Goal: Contribute content: Contribute content

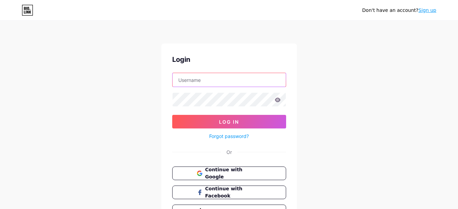
click at [192, 84] on input "text" at bounding box center [229, 80] width 113 height 14
type input "hannahcaldwellphotography01@gmail.com"
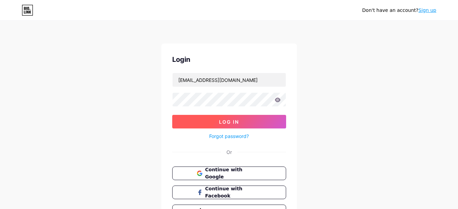
click at [195, 117] on button "Log In" at bounding box center [229, 122] width 114 height 14
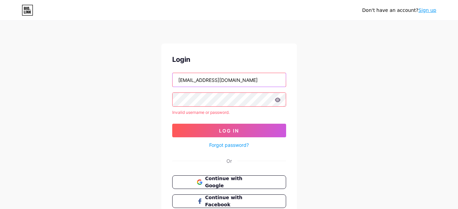
click at [247, 81] on input "hannahcaldwellphotography01@gmail.com" at bounding box center [229, 80] width 113 height 14
click at [236, 180] on span "Continue with Google" at bounding box center [233, 182] width 57 height 15
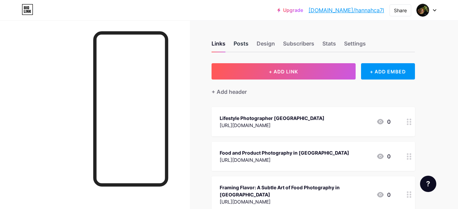
click at [244, 42] on div "Posts" at bounding box center [241, 45] width 15 height 12
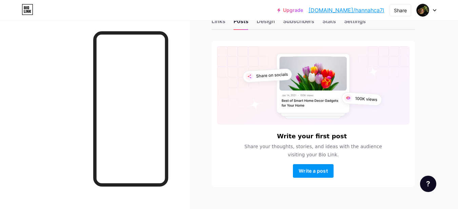
scroll to position [35, 0]
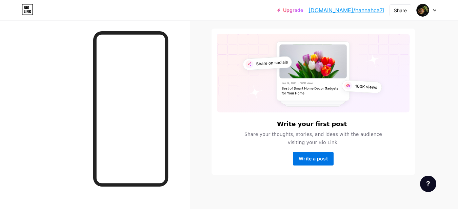
click at [314, 160] on span "Write a post" at bounding box center [313, 158] width 29 height 6
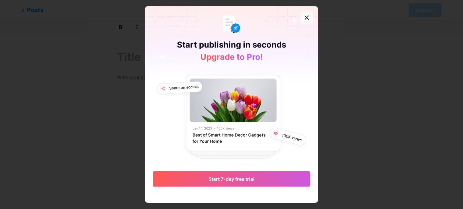
click at [309, 18] on icon at bounding box center [306, 17] width 5 height 5
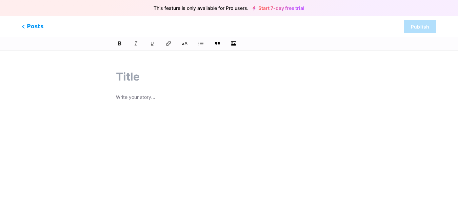
click at [152, 75] on input "text" at bounding box center [229, 77] width 226 height 16
paste input "How Do Photographers Capture Flavour Through Light and Shadow?"
type input "How Do Photographers Capture Flavour Through Light and Shadow?"
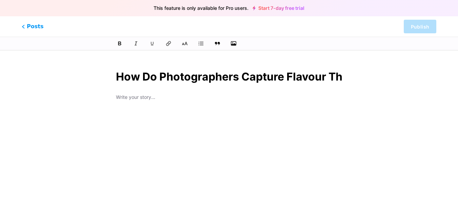
scroll to position [0, 135]
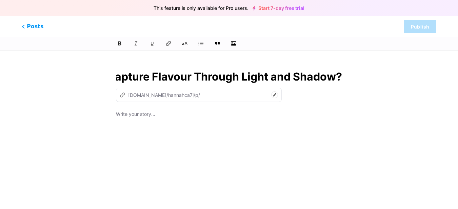
click at [125, 75] on input "How Do Photographers Capture Flavour Through Light and Shadow?" at bounding box center [229, 77] width 226 height 16
type input "how-do-photographers-capture-flavour-through-light-and-shadow"
click at [119, 75] on input "How Do Photographers Capture Flavour Through Light and Shadow?" at bounding box center [229, 77] width 226 height 16
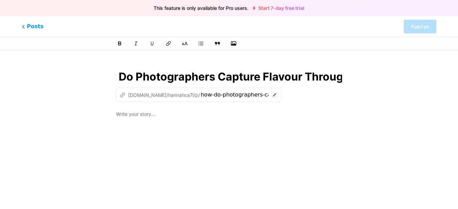
scroll to position [0, 0]
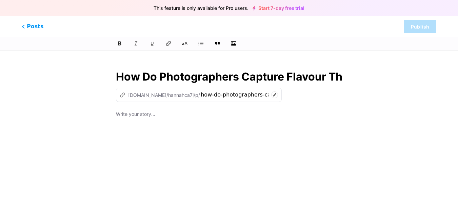
type input "How Do Photographers Capture Flavour Through Light and Shadow?"
click at [145, 116] on p at bounding box center [229, 114] width 226 height 9
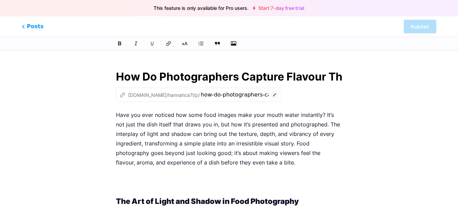
click at [276, 91] on div "z [DOMAIN_NAME]/hannahca7l/p/ how-do-photographers-capture-flavour-through-ligh…" at bounding box center [229, 94] width 226 height 14
click at [245, 130] on p "Have you ever noticed how some food images make your mouth water instantly? It’…" at bounding box center [229, 138] width 226 height 57
click at [157, 143] on p "Have you ever noticed how some food images make your mouth water instantly? It’…" at bounding box center [229, 138] width 226 height 57
click at [130, 181] on p at bounding box center [229, 181] width 226 height 19
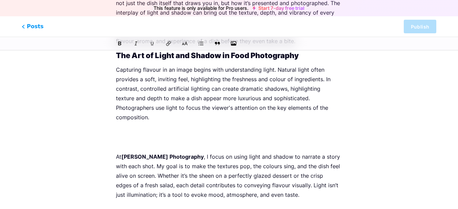
scroll to position [122, 0]
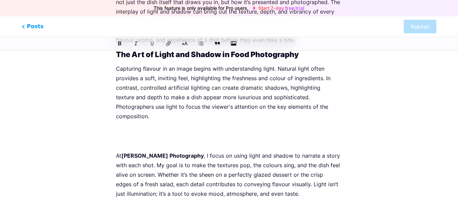
click at [187, 130] on p at bounding box center [229, 135] width 226 height 19
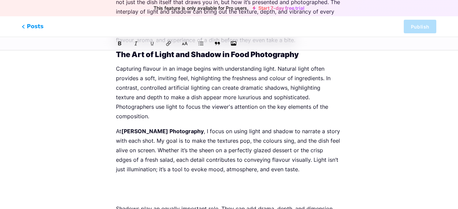
scroll to position [203, 0]
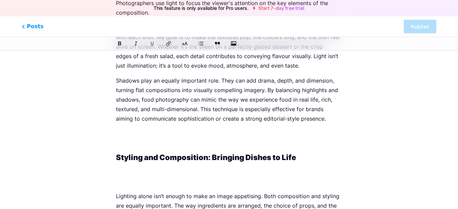
scroll to position [244, 0]
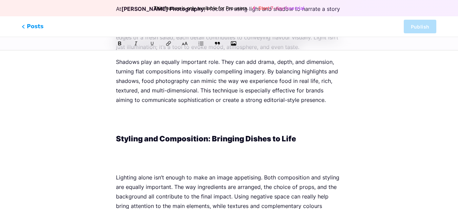
click at [136, 116] on p at bounding box center [229, 119] width 226 height 19
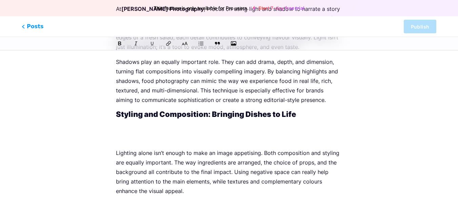
click at [134, 126] on p at bounding box center [229, 132] width 226 height 19
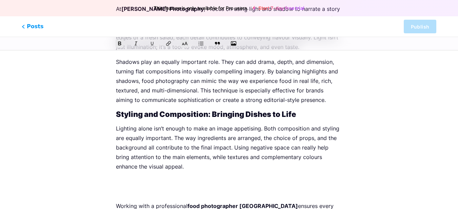
scroll to position [326, 0]
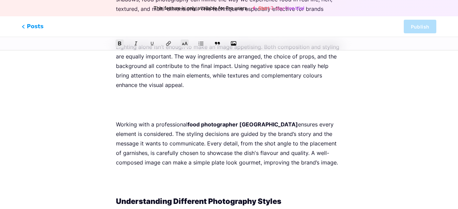
click at [140, 99] on p at bounding box center [229, 104] width 226 height 19
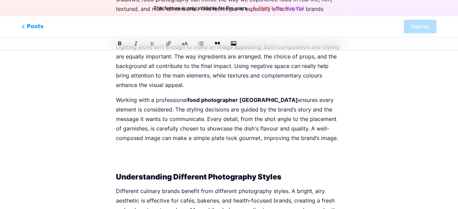
scroll to position [407, 0]
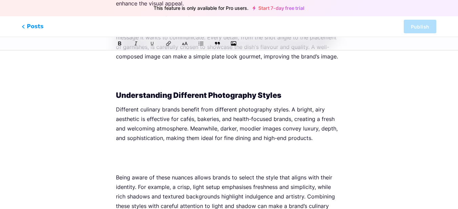
click at [143, 74] on p at bounding box center [229, 75] width 226 height 19
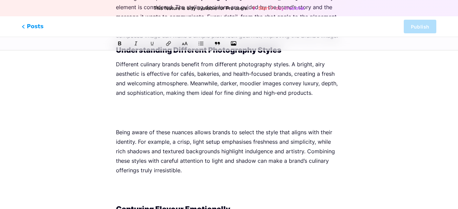
scroll to position [448, 0]
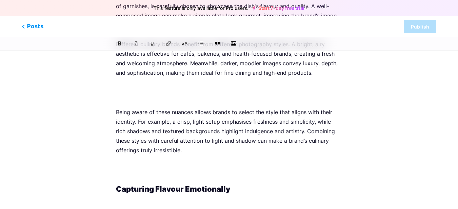
click at [142, 90] on p at bounding box center [229, 92] width 226 height 19
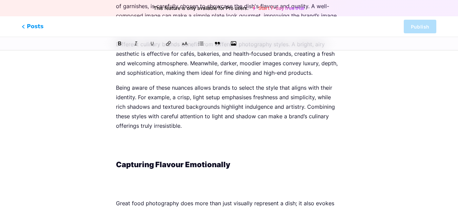
click at [137, 141] on p at bounding box center [229, 145] width 226 height 19
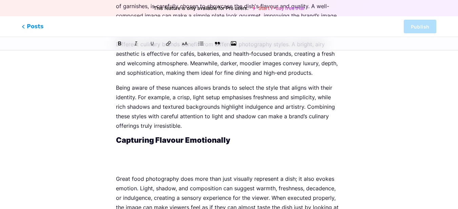
scroll to position [488, 0]
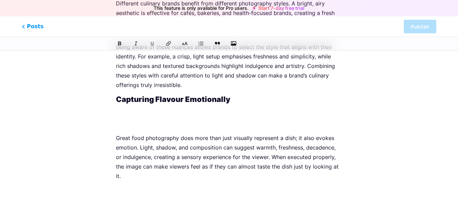
click at [144, 111] on p at bounding box center [229, 118] width 226 height 19
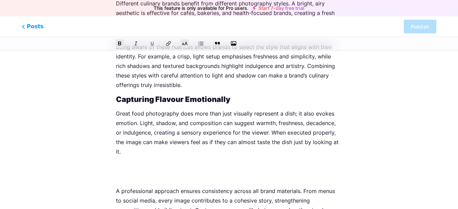
click at [133, 161] on p at bounding box center [229, 170] width 226 height 19
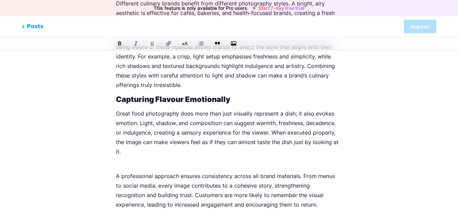
click at [134, 156] on div "Have you ever noticed how some food images make your mouth water instantly? It’…" at bounding box center [229, 174] width 226 height 1105
click at [132, 136] on p "Great food photography does more than just visually represent a dish; it also e…" at bounding box center [229, 137] width 226 height 57
click at [132, 152] on p "Great food photography does more than just visually represent a dish; it also e…" at bounding box center [229, 137] width 226 height 57
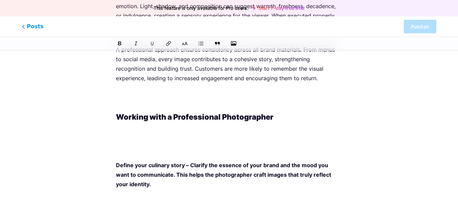
scroll to position [610, 0]
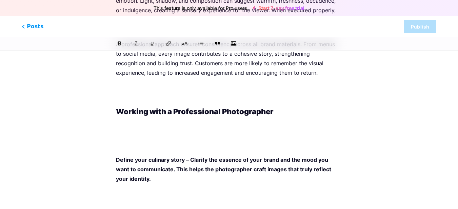
click at [141, 131] on p at bounding box center [229, 135] width 226 height 28
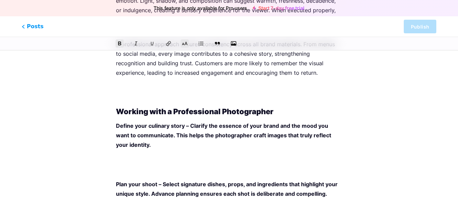
click at [128, 88] on p at bounding box center [229, 92] width 226 height 19
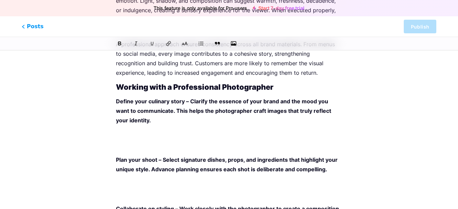
click at [138, 136] on p at bounding box center [229, 139] width 226 height 19
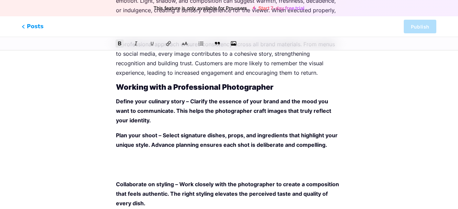
click at [136, 165] on div "Have you ever noticed how some food images make your mouth water instantly? It’…" at bounding box center [229, 5] width 226 height 1013
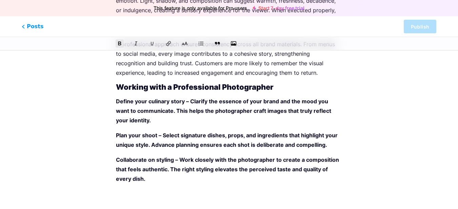
scroll to position [692, 0]
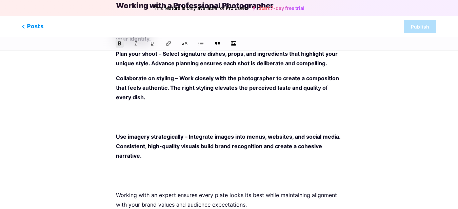
click at [137, 113] on p at bounding box center [229, 116] width 226 height 19
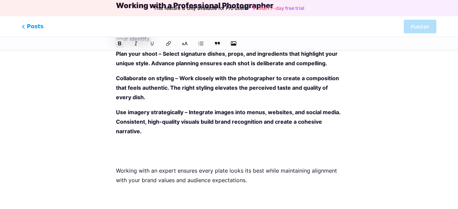
click at [137, 146] on p at bounding box center [229, 150] width 226 height 19
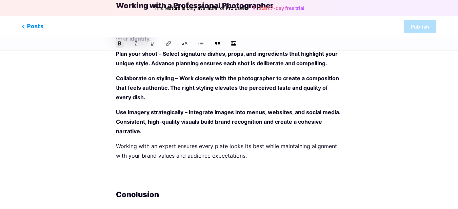
click at [134, 170] on p at bounding box center [229, 174] width 226 height 19
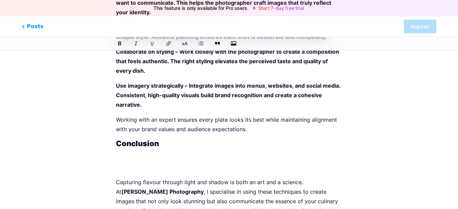
scroll to position [732, 0]
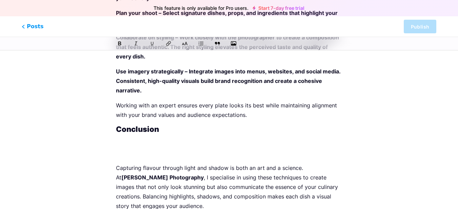
click at [137, 148] on p at bounding box center [229, 147] width 226 height 19
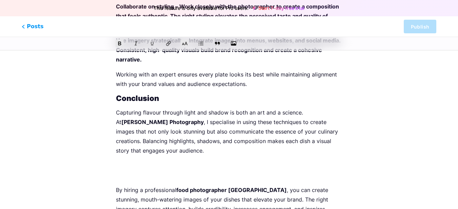
scroll to position [805, 0]
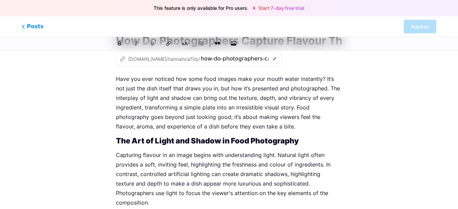
scroll to position [0, 0]
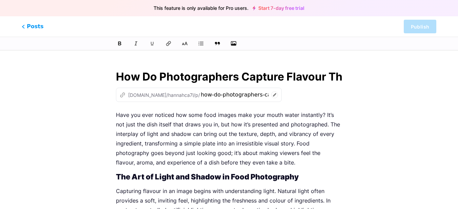
click at [229, 132] on p "Have you ever noticed how some food images make your mouth water instantly? It’…" at bounding box center [229, 138] width 226 height 57
click at [233, 45] on icon "button" at bounding box center [233, 43] width 7 height 5
click at [0, 0] on input "file" at bounding box center [0, 0] width 0 height 0
click at [117, 116] on p "Have you ever noticed how some food images make your mouth water instantly? It’…" at bounding box center [229, 138] width 226 height 57
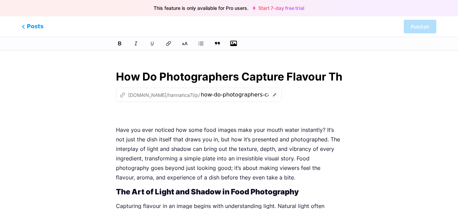
click at [123, 112] on p at bounding box center [229, 114] width 226 height 9
click at [233, 44] on icon "button" at bounding box center [233, 43] width 7 height 5
click at [0, 0] on input "file" at bounding box center [0, 0] width 0 height 0
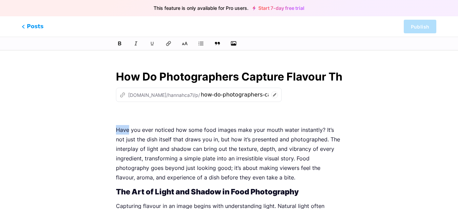
click at [142, 116] on p at bounding box center [229, 114] width 226 height 9
click at [230, 46] on icon "button" at bounding box center [233, 43] width 7 height 7
click at [0, 0] on input "file" at bounding box center [0, 0] width 0 height 0
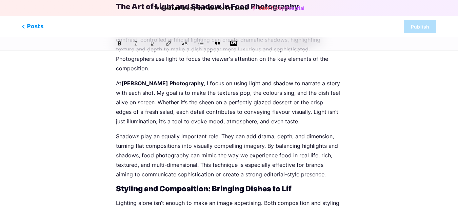
scroll to position [442, 0]
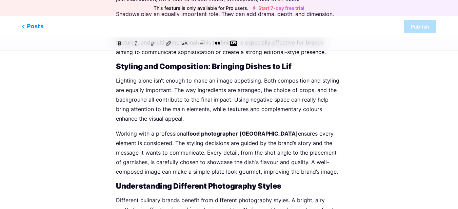
click at [270, 129] on p "Working with a professional food photographer Melbourne ensures every element i…" at bounding box center [229, 152] width 226 height 47
click at [250, 129] on p "Working with a professional food photographer Melbourne ensures every element i…" at bounding box center [229, 152] width 226 height 47
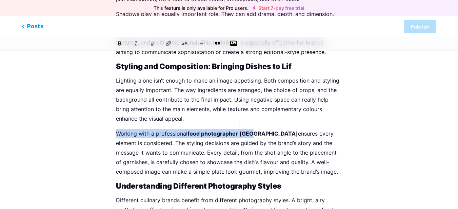
click at [241, 130] on strong "food photographer [GEOGRAPHIC_DATA]" at bounding box center [243, 133] width 111 height 7
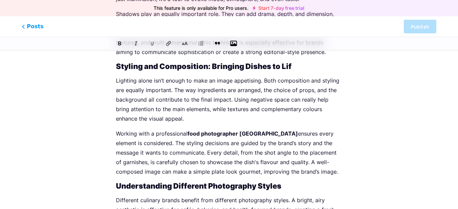
click at [269, 129] on p "Working with a professional food photographer Melbourne ensures every element i…" at bounding box center [229, 152] width 226 height 47
click at [168, 43] on icon at bounding box center [168, 43] width 6 height 6
click at [281, 115] on div "Have you ever noticed how some food images make your mouth water instantly? It’…" at bounding box center [229, 176] width 226 height 1017
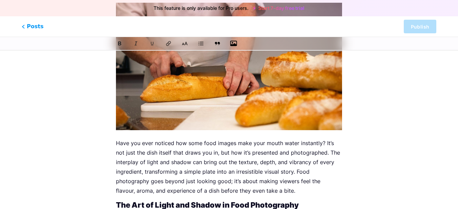
scroll to position [285, 0]
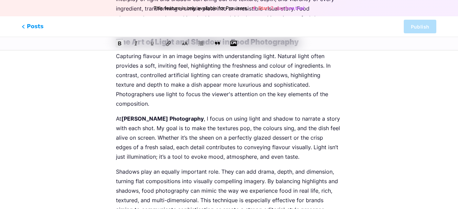
click at [203, 114] on p "At [PERSON_NAME] Photography , I focus on using light and shadow to narrate a s…" at bounding box center [229, 137] width 226 height 47
click at [240, 90] on p "Capturing flavour in an image begins with understanding light. Natural light of…" at bounding box center [229, 79] width 226 height 57
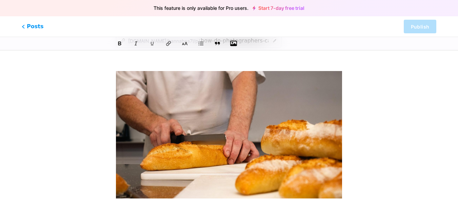
scroll to position [0, 0]
